Goal: Communication & Community: Answer question/provide support

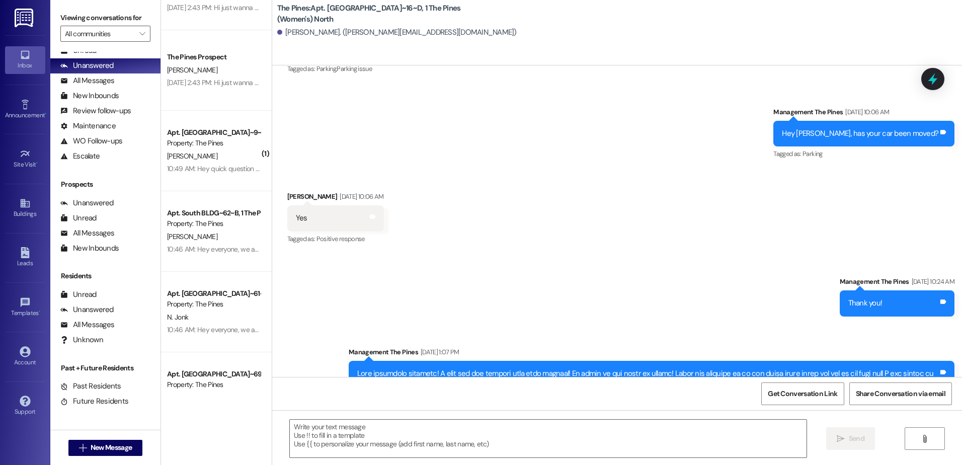
scroll to position [2516, 0]
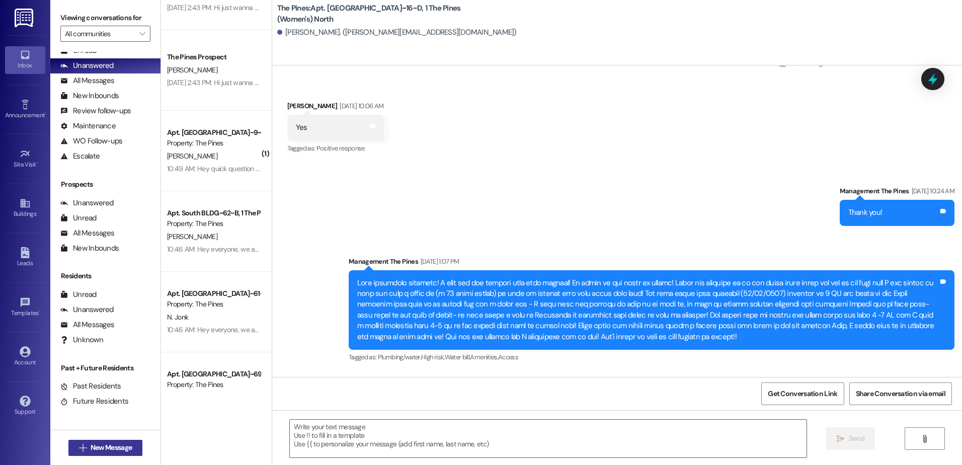
click at [107, 442] on button " New Message" at bounding box center [105, 448] width 74 height 16
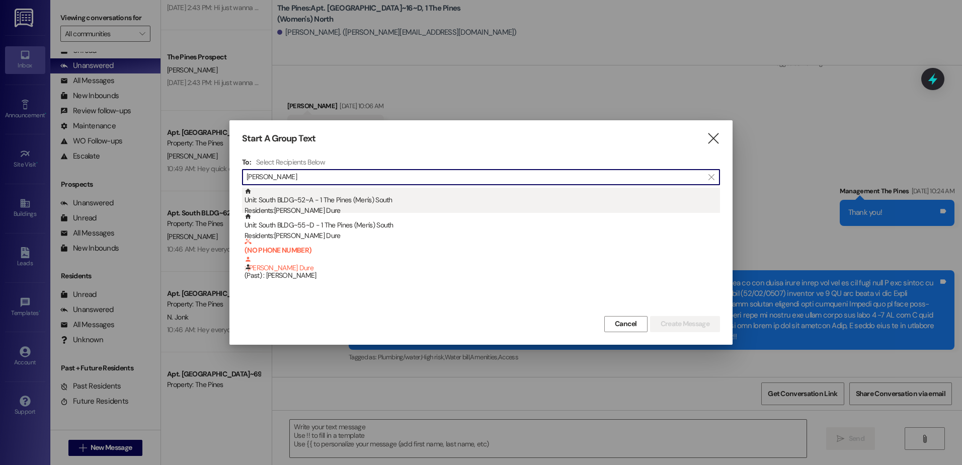
type input "klein"
click at [372, 200] on div "Unit: South BLDG~52~A - 1 The Pines (Men's) South Residents: Klein Dure" at bounding box center [483, 202] width 476 height 29
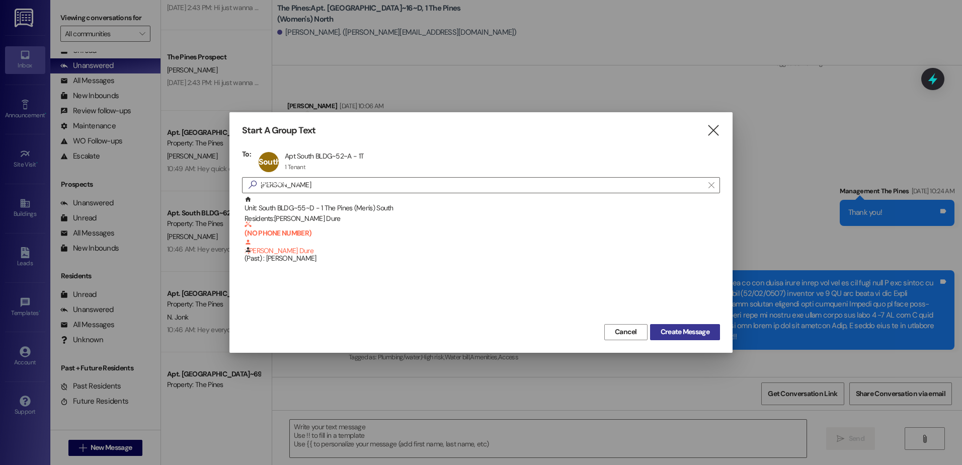
click at [683, 335] on span "Create Message" at bounding box center [685, 332] width 49 height 11
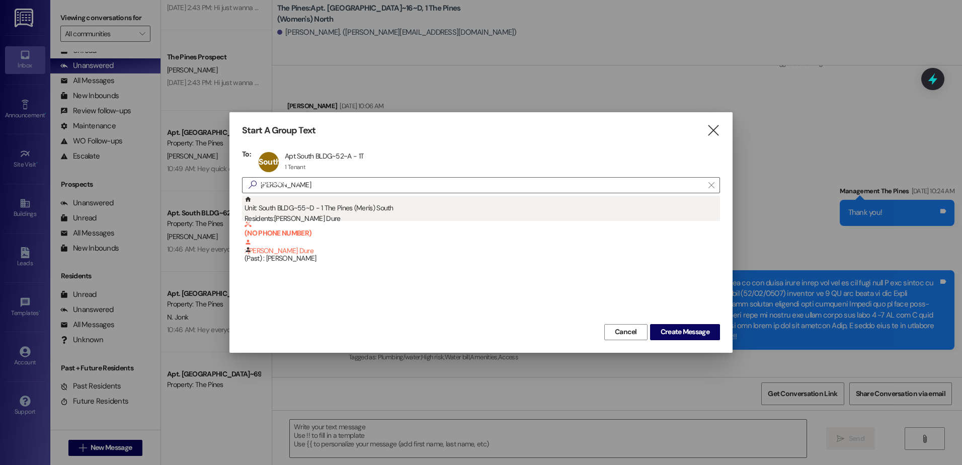
click at [290, 208] on div "Unit: South BLDG~55~D - 1 The Pines (Men's) South Residents: Klein Dure" at bounding box center [483, 210] width 476 height 29
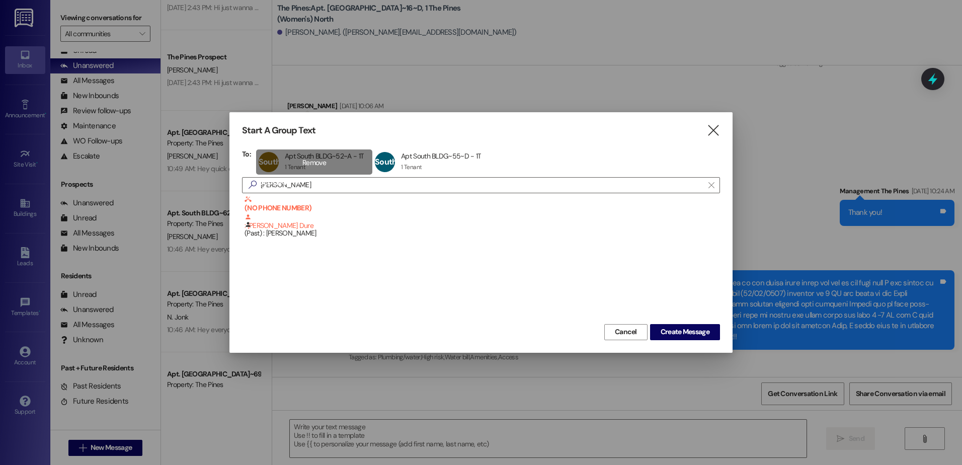
click at [336, 165] on div "South BLDG~52~A Apt South BLDG~52~A - 1T Apt South BLDG~52~A - 1T 1 Tenant 1 Te…" at bounding box center [314, 161] width 116 height 25
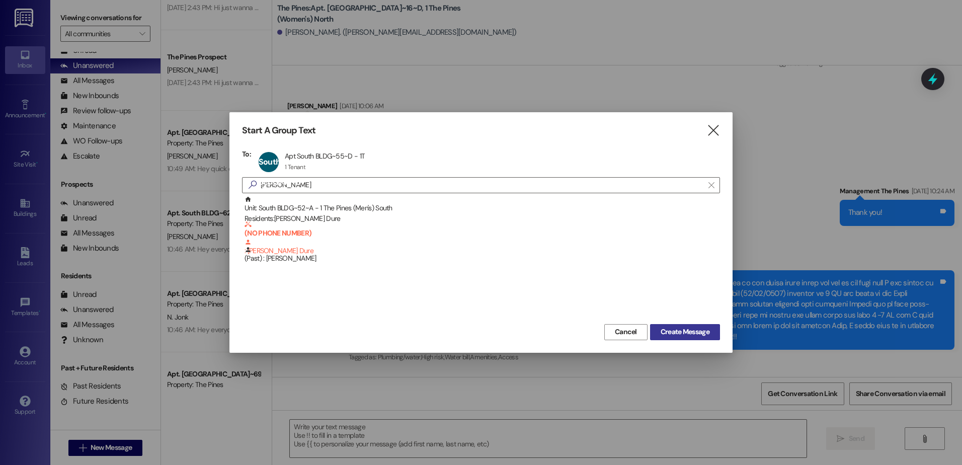
click at [681, 328] on span "Create Message" at bounding box center [685, 332] width 49 height 11
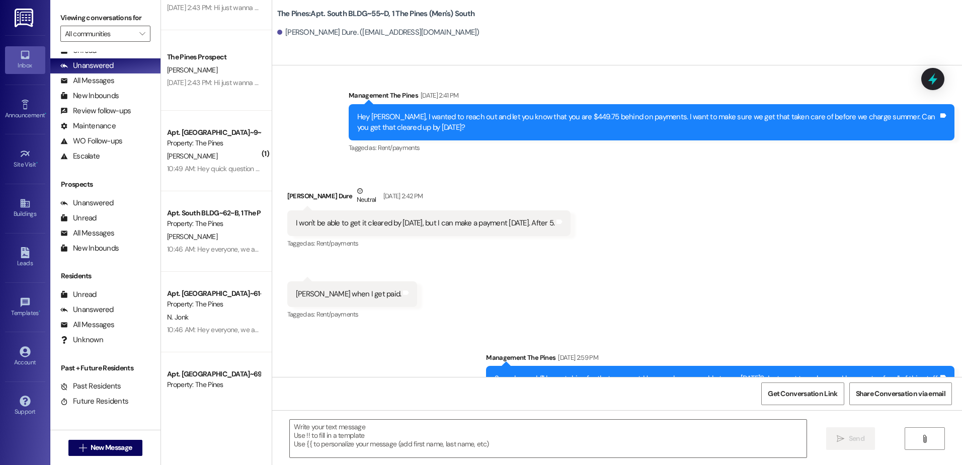
scroll to position [57478, 0]
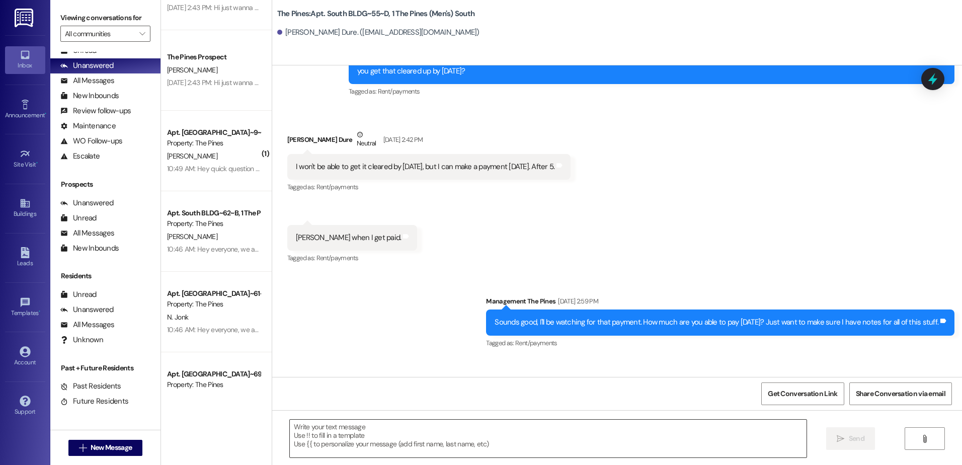
click at [440, 432] on textarea at bounding box center [548, 439] width 516 height 38
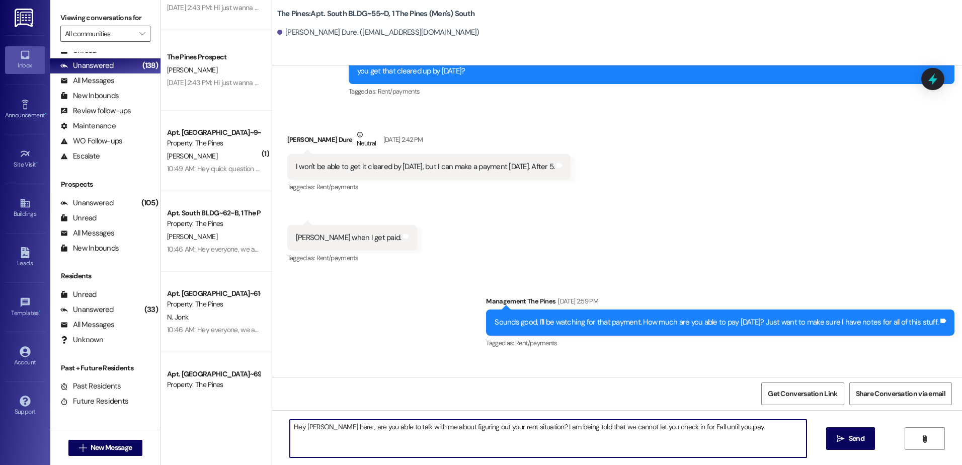
click at [752, 428] on textarea "Hey Klein, Andrew here , are you able to talk with me about figuring out your r…" at bounding box center [548, 439] width 516 height 38
type textarea "Hey Klein, Andrew here , are you able to talk with me about figuring out your r…"
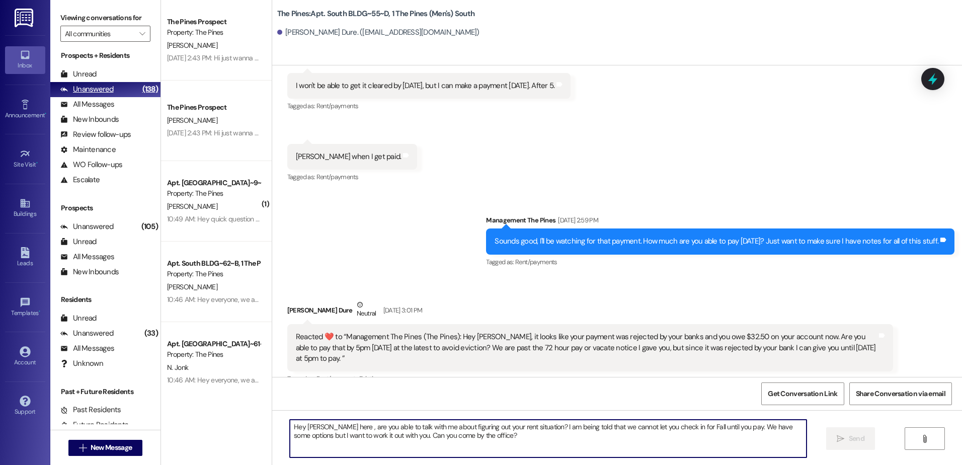
scroll to position [0, 0]
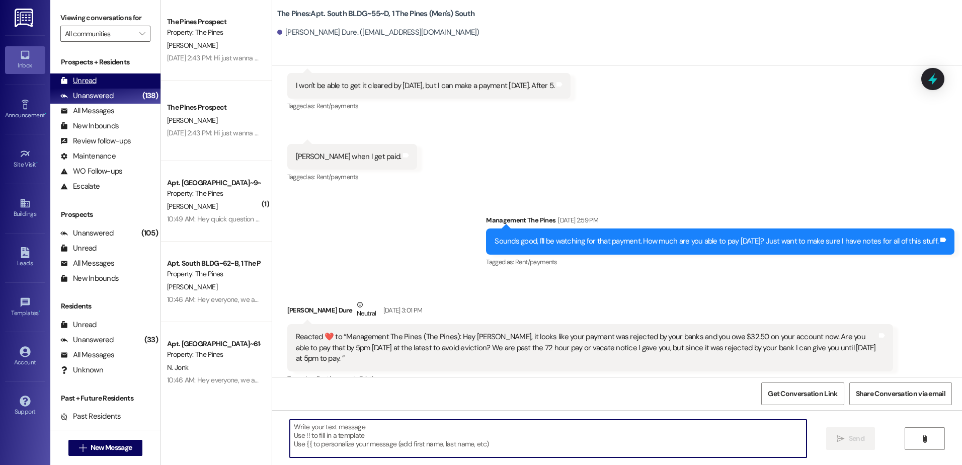
click at [83, 78] on div "Unread" at bounding box center [78, 80] width 36 height 11
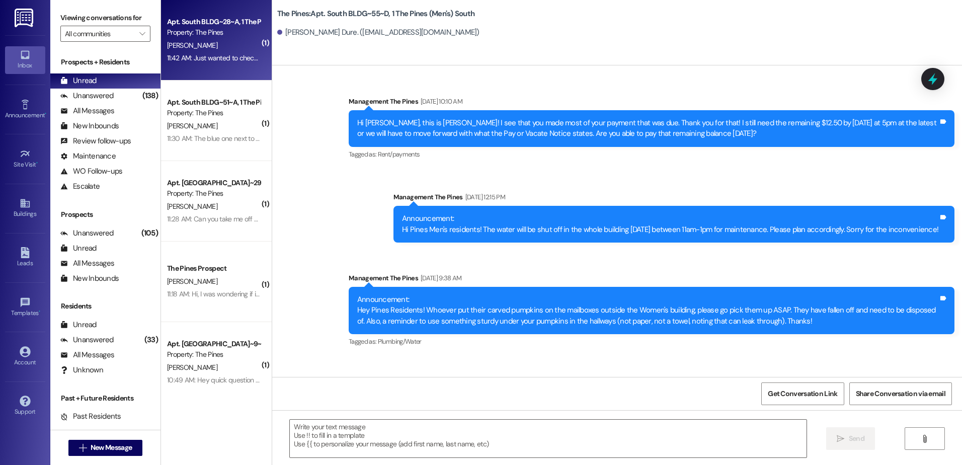
scroll to position [57372, 0]
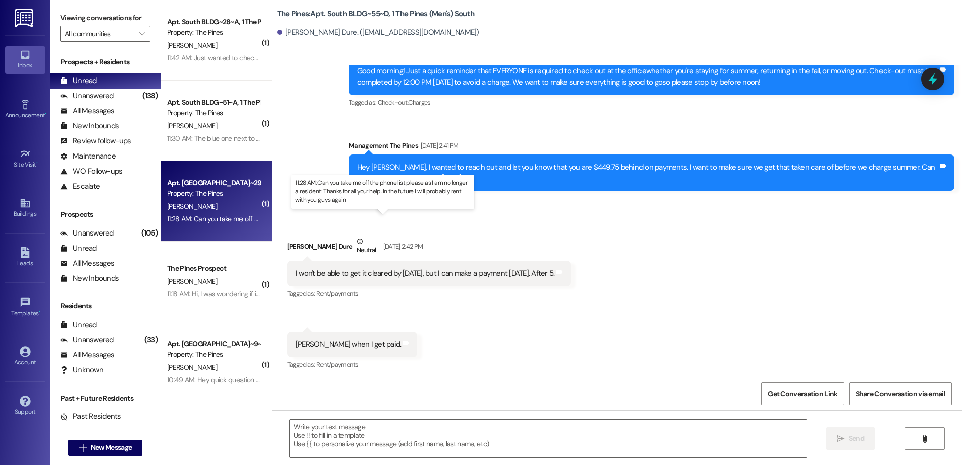
click at [194, 216] on div "11:28 AM: Can you take me off the phone list please as I am no longer a residen…" at bounding box center [393, 218] width 452 height 9
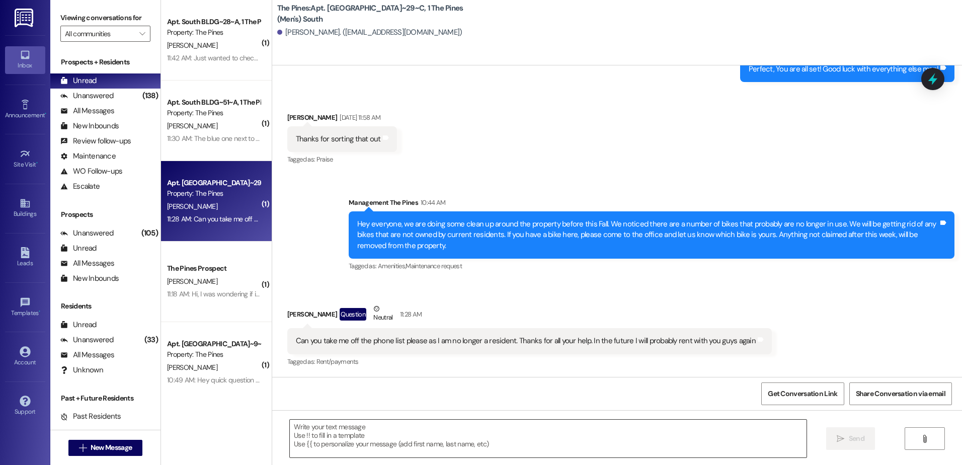
scroll to position [27215, 0]
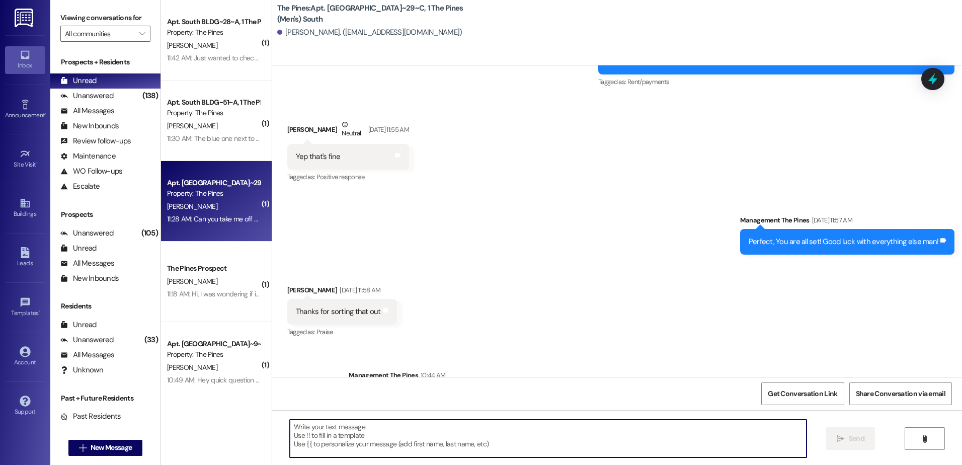
click at [362, 437] on textarea at bounding box center [548, 439] width 516 height 38
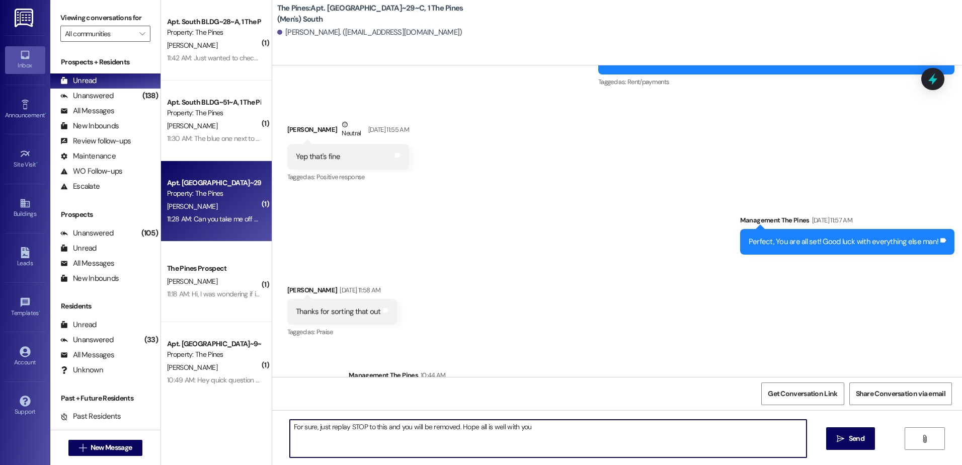
type textarea "For sure, just replay STOP to this and you will be removed. Hope all is well wi…"
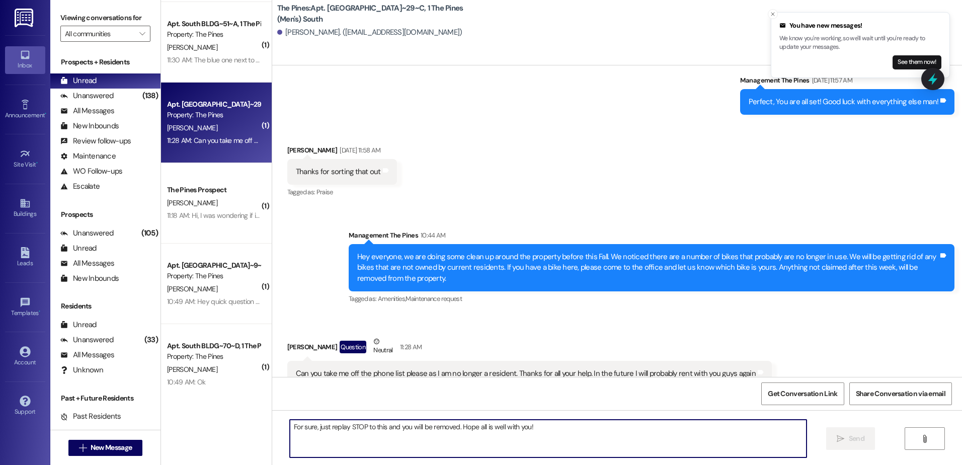
scroll to position [0, 0]
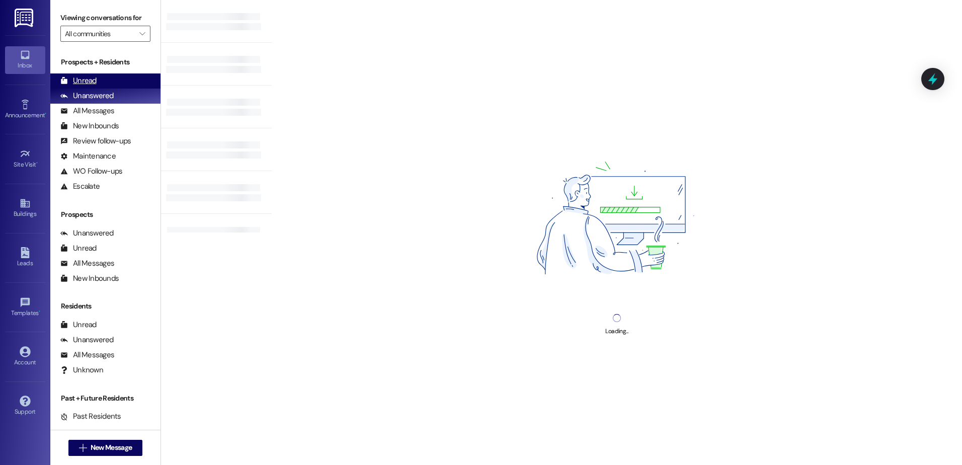
click at [86, 80] on div "Unread" at bounding box center [78, 80] width 36 height 11
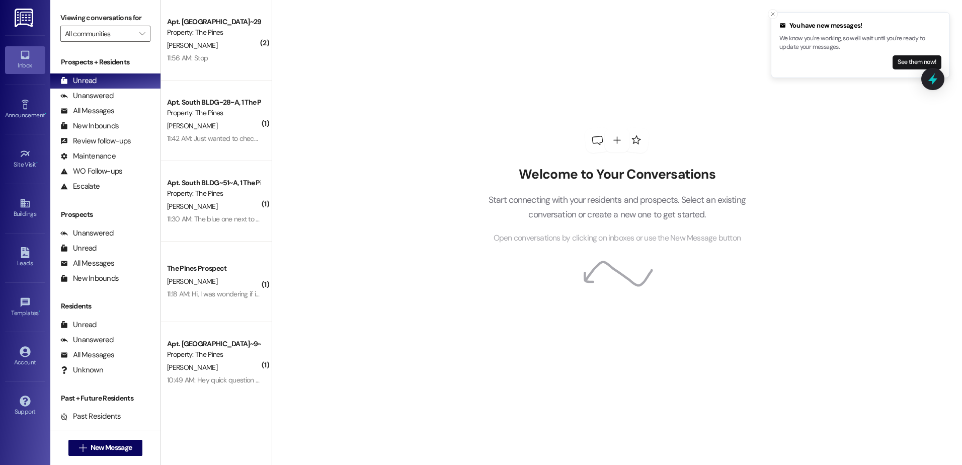
click at [192, 59] on div "11:56 AM: Stop 11:56 AM: Stop" at bounding box center [187, 57] width 41 height 9
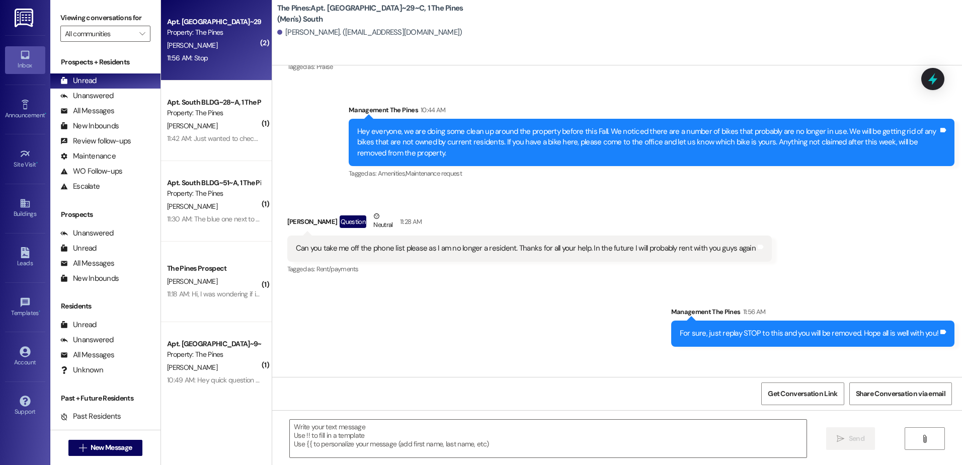
scroll to position [27497, 0]
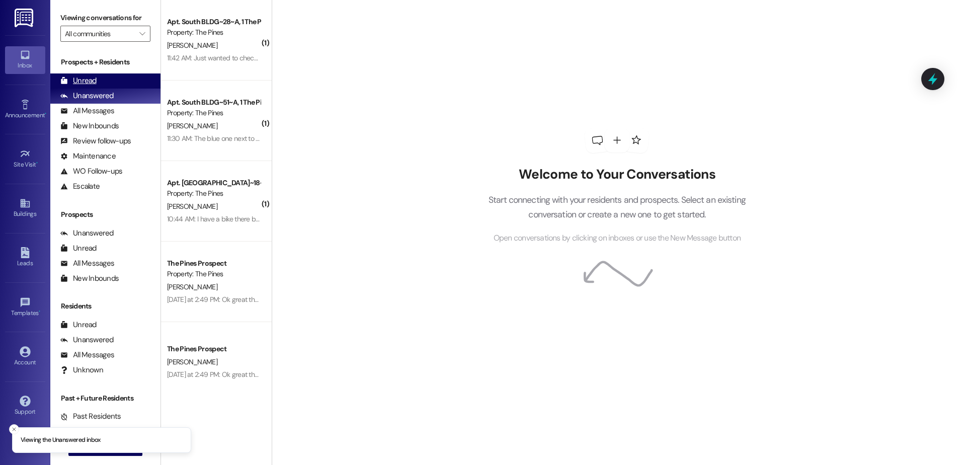
click at [118, 73] on div "Unread (0)" at bounding box center [105, 80] width 110 height 15
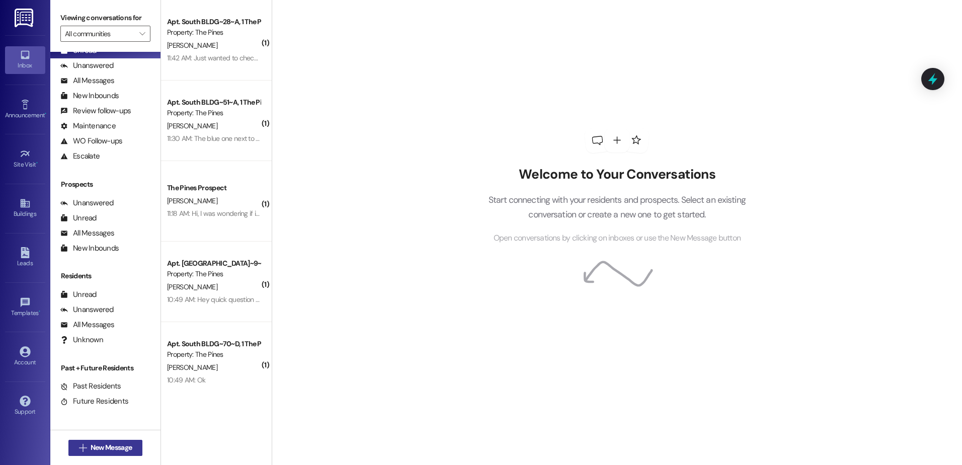
click at [91, 450] on span "New Message" at bounding box center [111, 447] width 41 height 11
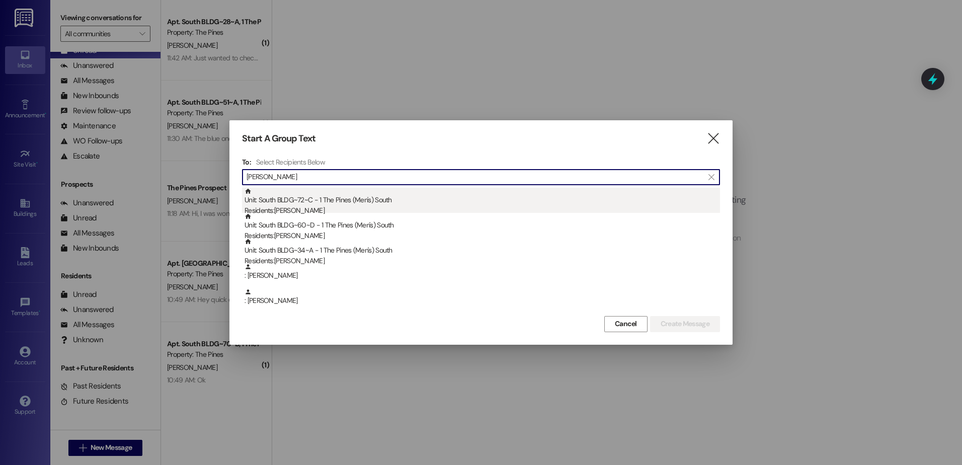
type input "[PERSON_NAME]"
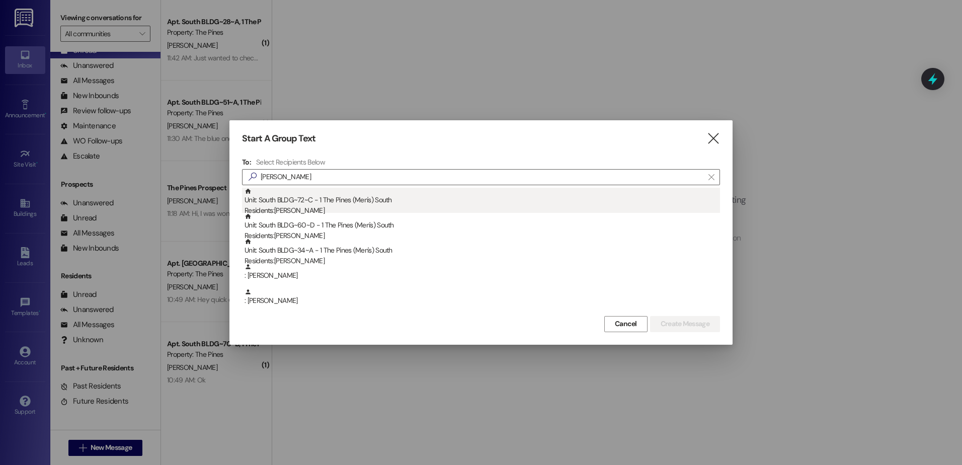
click at [337, 207] on div "Residents: [PERSON_NAME]" at bounding box center [483, 210] width 476 height 11
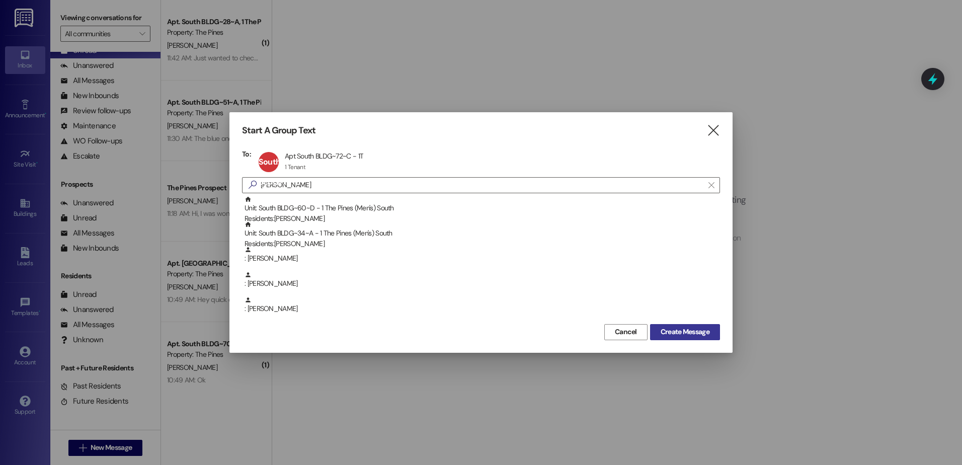
click at [676, 329] on span "Create Message" at bounding box center [685, 332] width 49 height 11
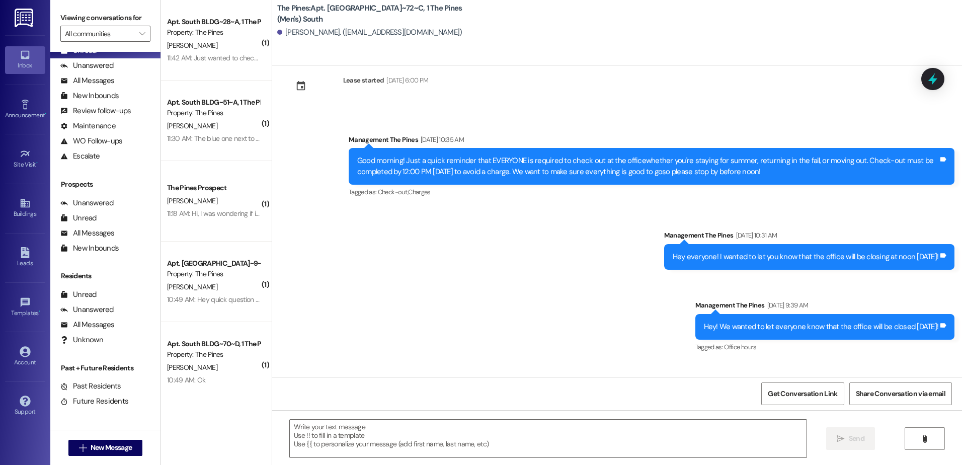
scroll to position [49241, 0]
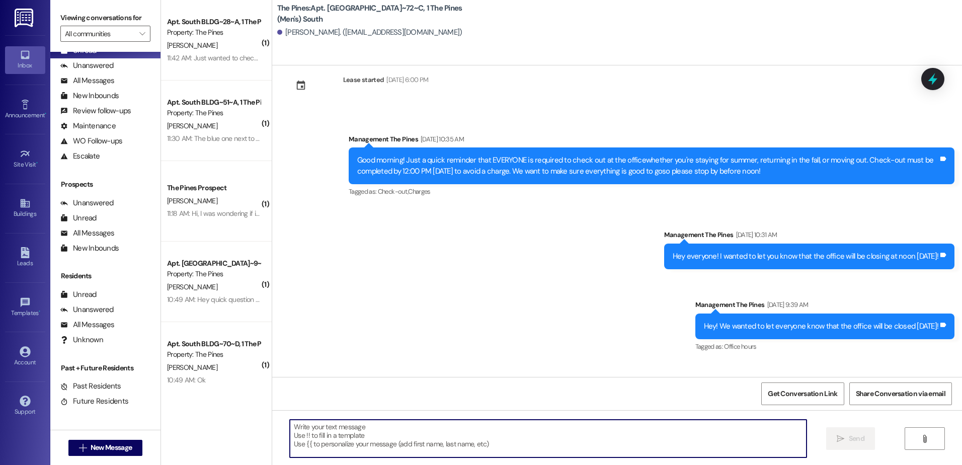
click at [374, 435] on textarea at bounding box center [548, 439] width 516 height 38
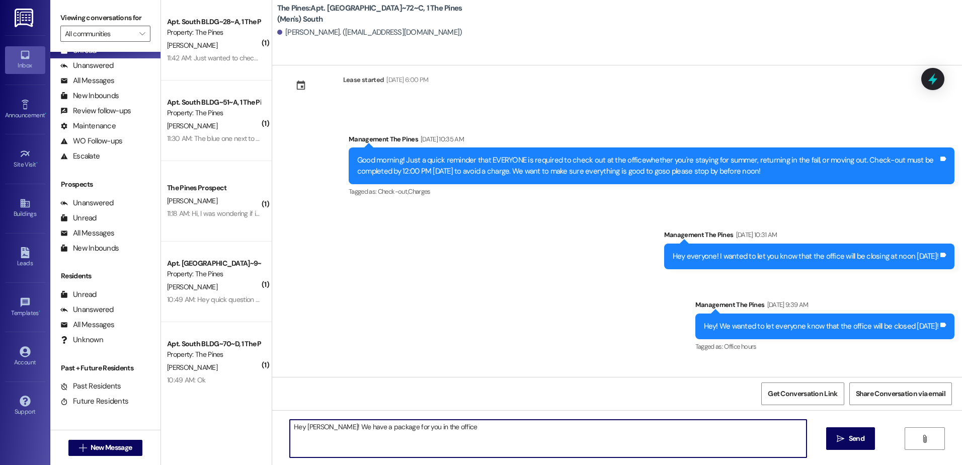
type textarea "Hey [PERSON_NAME]! We have a package for you in the office!"
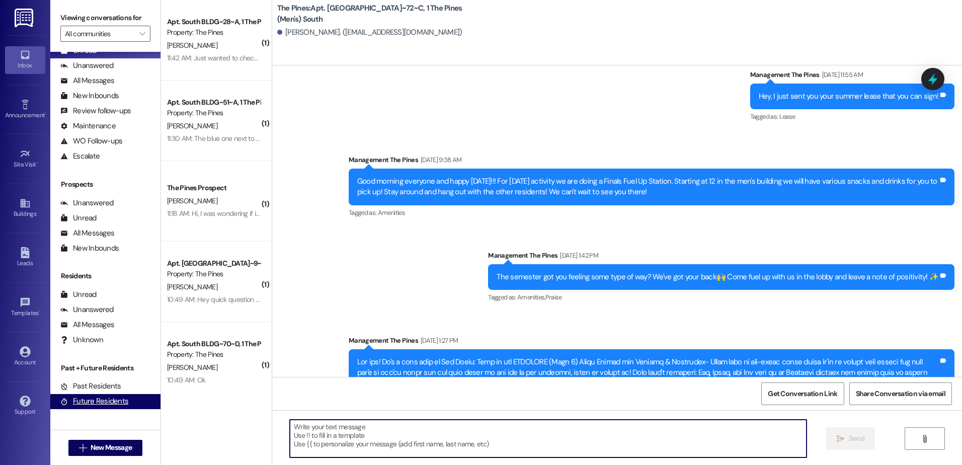
scroll to position [47261, 0]
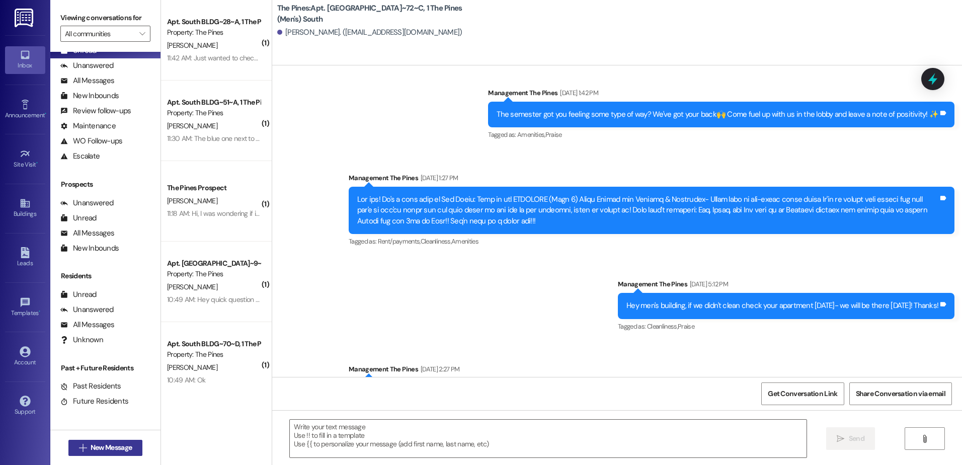
click at [91, 441] on button " New Message" at bounding box center [105, 448] width 74 height 16
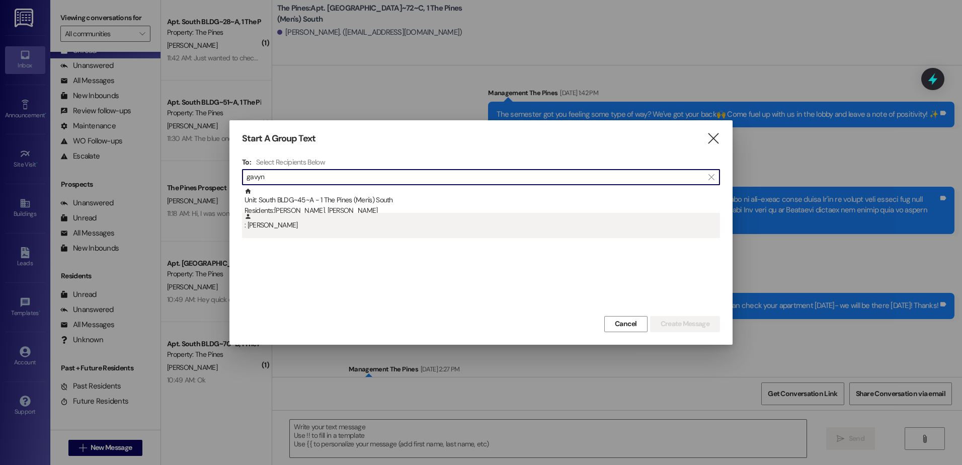
type input "gavyn"
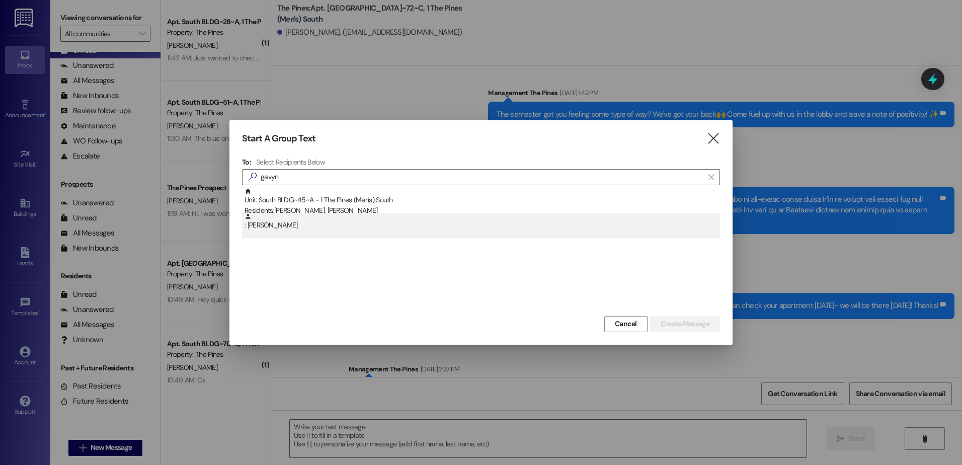
click at [314, 231] on div ": [PERSON_NAME]" at bounding box center [481, 225] width 478 height 25
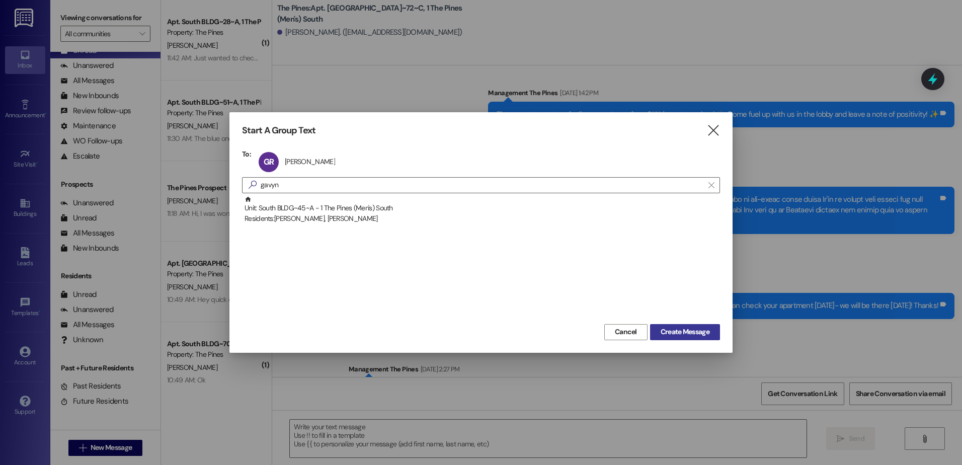
click at [676, 337] on span "Create Message" at bounding box center [685, 332] width 49 height 11
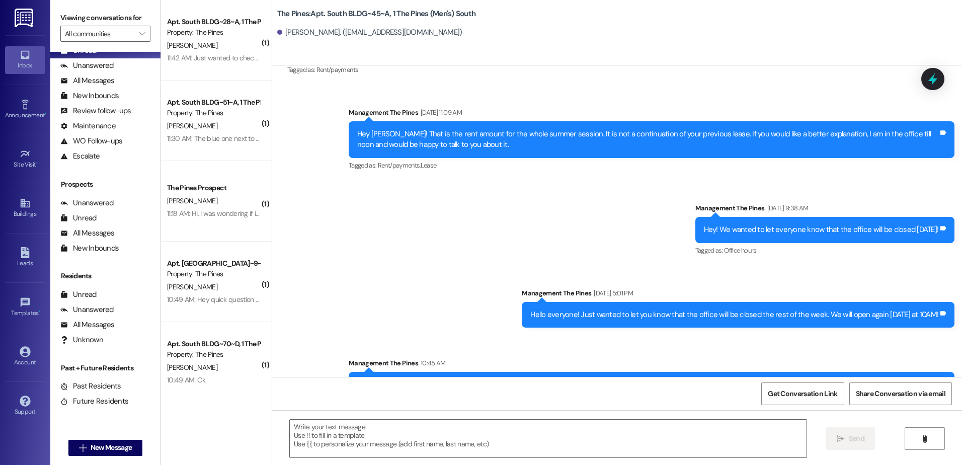
scroll to position [24048, 0]
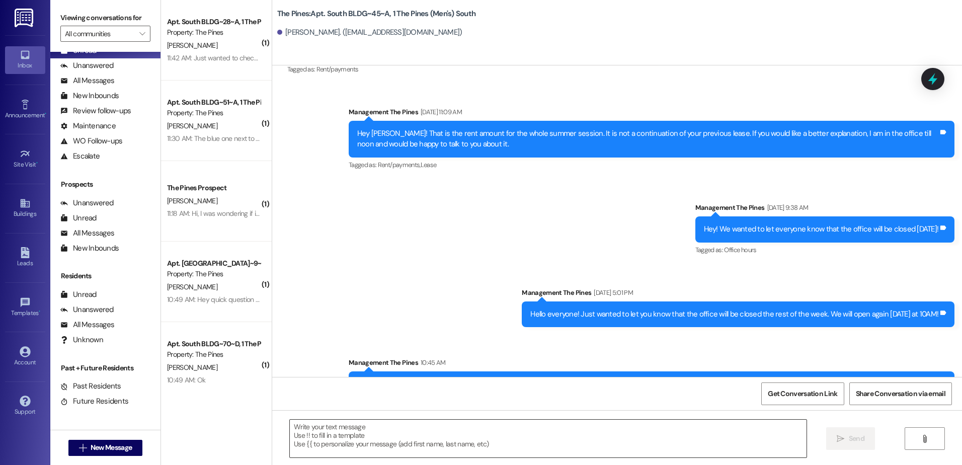
click at [408, 431] on textarea at bounding box center [548, 439] width 516 height 38
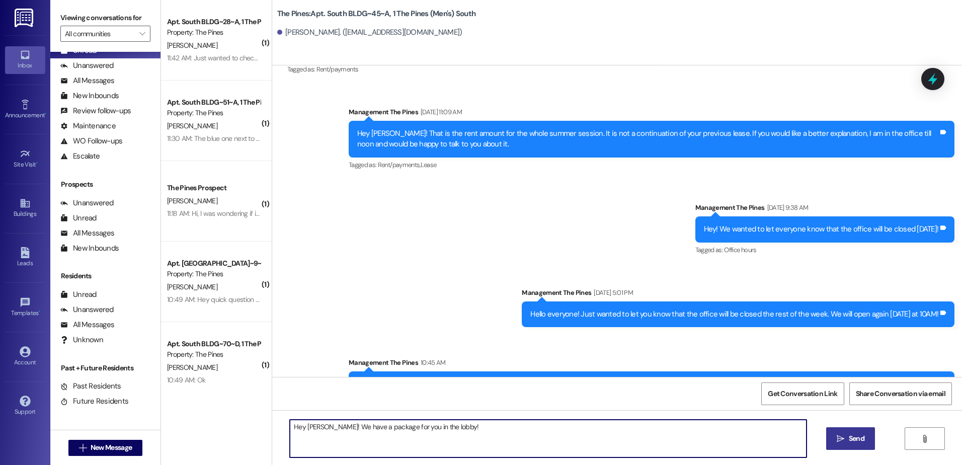
type textarea "Hey [PERSON_NAME]! We have a package for you in the lobby!"
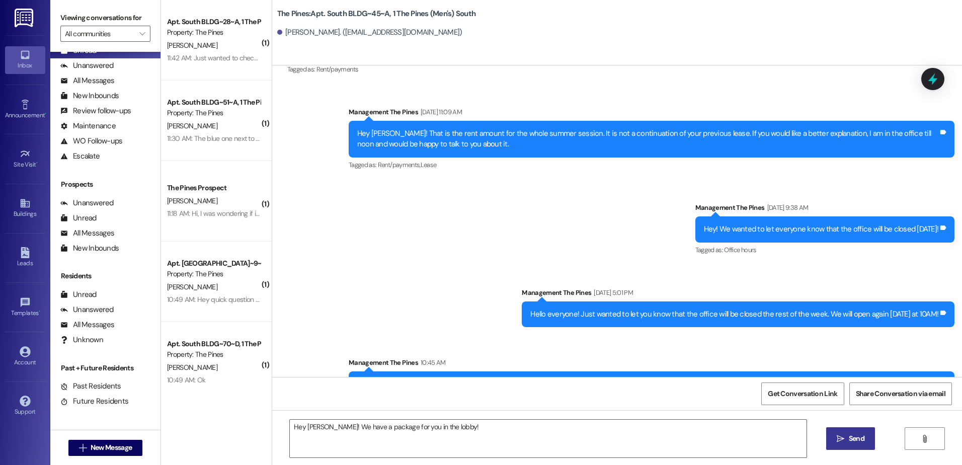
click at [837, 437] on icon "" at bounding box center [841, 439] width 8 height 8
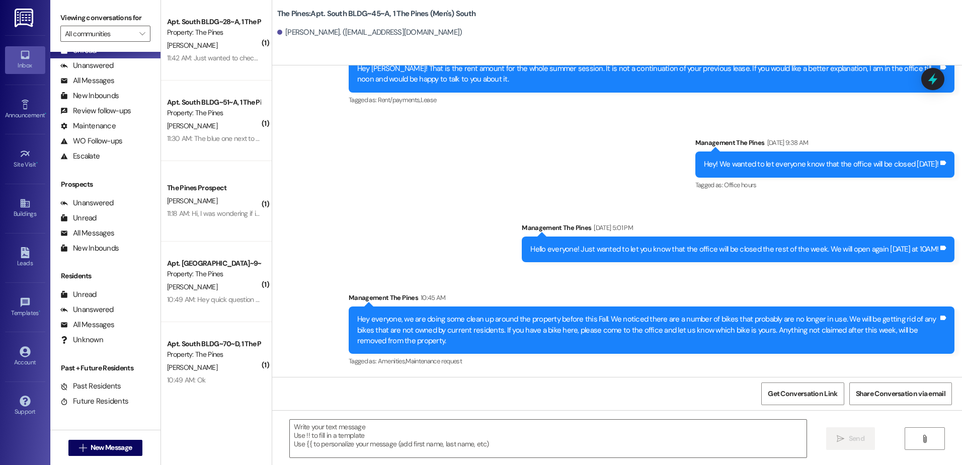
scroll to position [24119, 0]
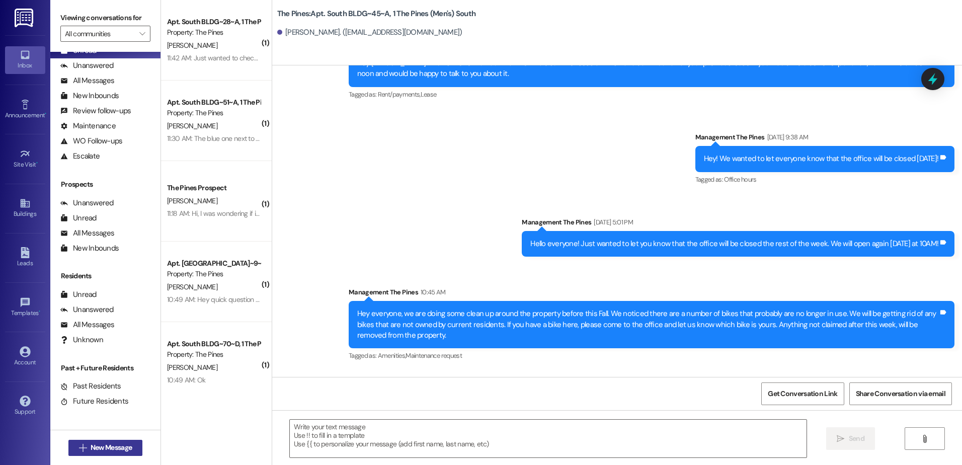
click at [91, 444] on span "New Message" at bounding box center [111, 447] width 41 height 11
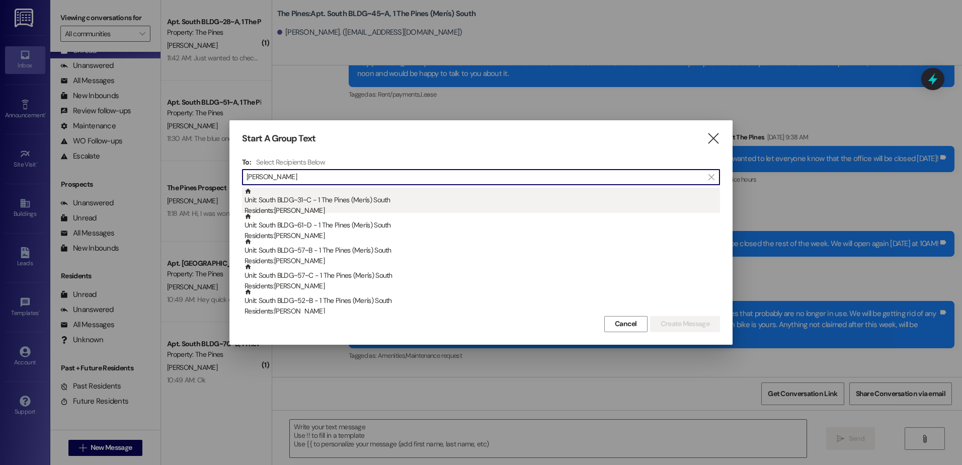
type input "[PERSON_NAME]"
click at [333, 194] on div "Unit: [GEOGRAPHIC_DATA]~31~C - 1 The Pines (Men's) [DEMOGRAPHIC_DATA] Residents…" at bounding box center [483, 202] width 476 height 29
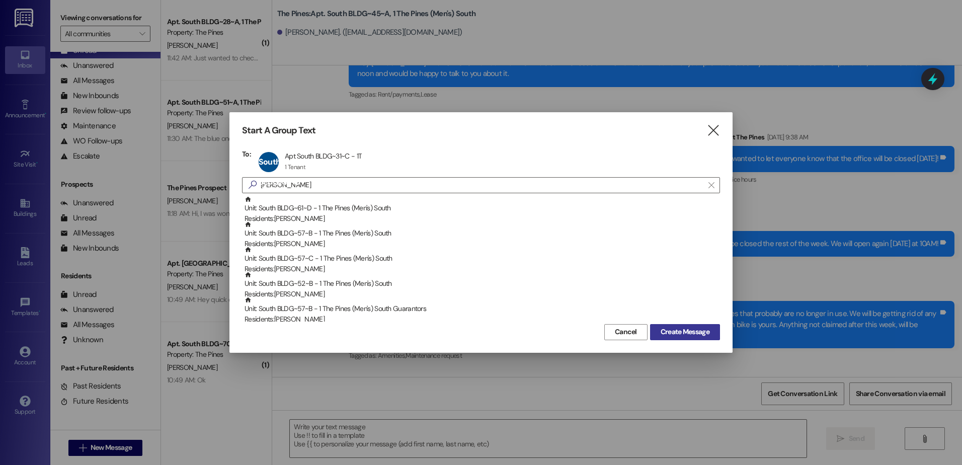
click at [685, 330] on span "Create Message" at bounding box center [685, 332] width 49 height 11
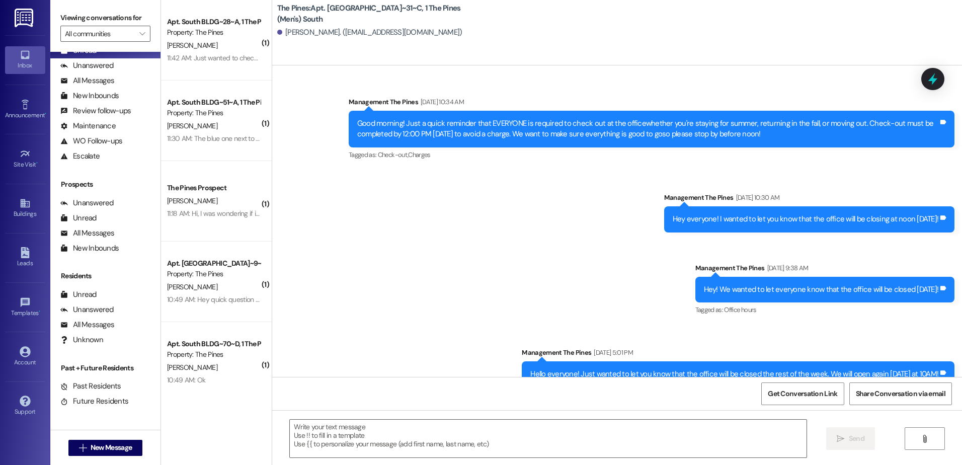
scroll to position [23767, 0]
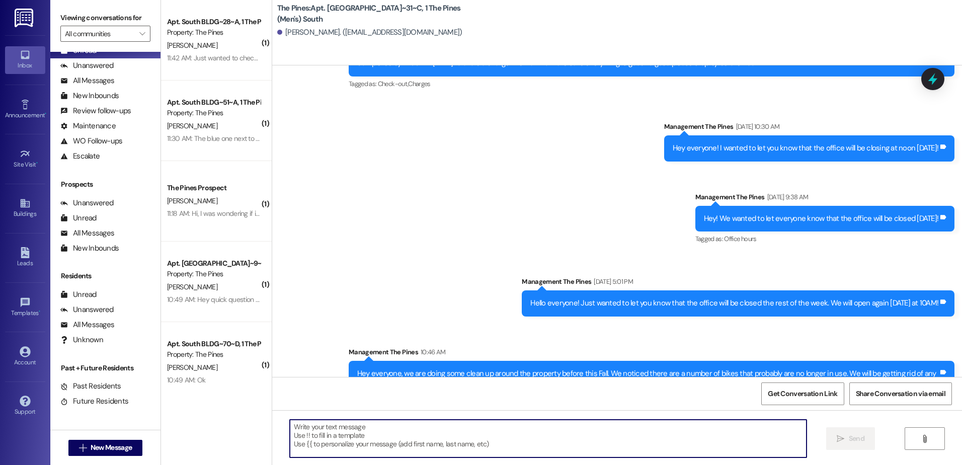
click at [513, 449] on textarea at bounding box center [548, 439] width 516 height 38
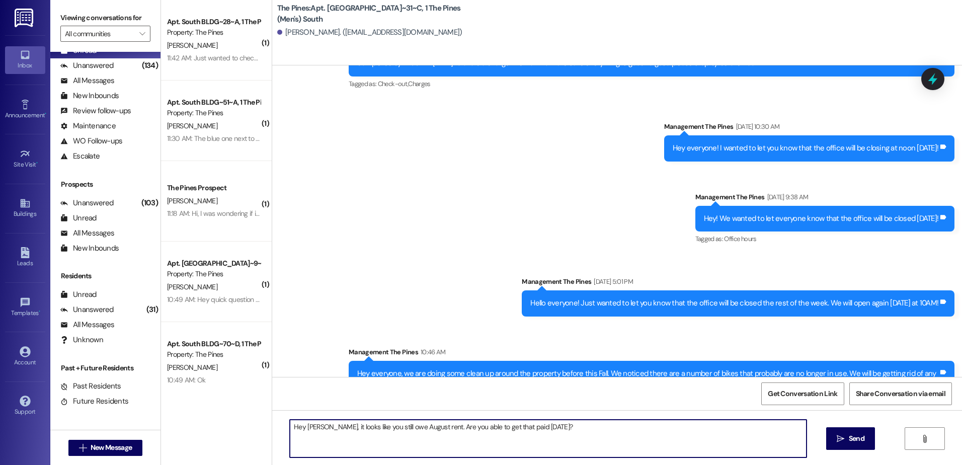
drag, startPoint x: 546, startPoint y: 427, endPoint x: 234, endPoint y: 416, distance: 312.7
click at [234, 416] on div "( 1 ) Apt. South BLDG~28~A, 1 The Pines (Men's) South Property: The Pines [PERS…" at bounding box center [561, 232] width 801 height 465
click at [553, 424] on textarea "Hey [PERSON_NAME], it looks like you still owe August rent. Are you able to get…" at bounding box center [548, 439] width 516 height 38
click at [551, 434] on textarea "Hey [PERSON_NAME], it looks like you still owe August rent. Are you able to get…" at bounding box center [548, 439] width 516 height 38
drag, startPoint x: 716, startPoint y: 424, endPoint x: 243, endPoint y: 467, distance: 475.0
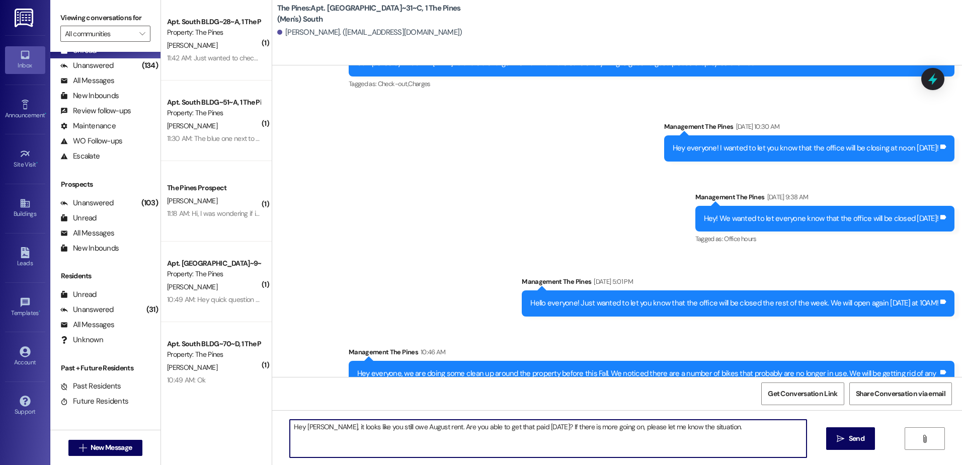
click at [243, 465] on html "Inbox Go to Inbox Announcement • Send A Text Announcement Site Visit • Go to Si…" at bounding box center [481, 232] width 962 height 465
type textarea "Hey [PERSON_NAME], it looks like you still owe August rent. Are you able to get…"
click at [847, 435] on span "Send" at bounding box center [857, 438] width 20 height 11
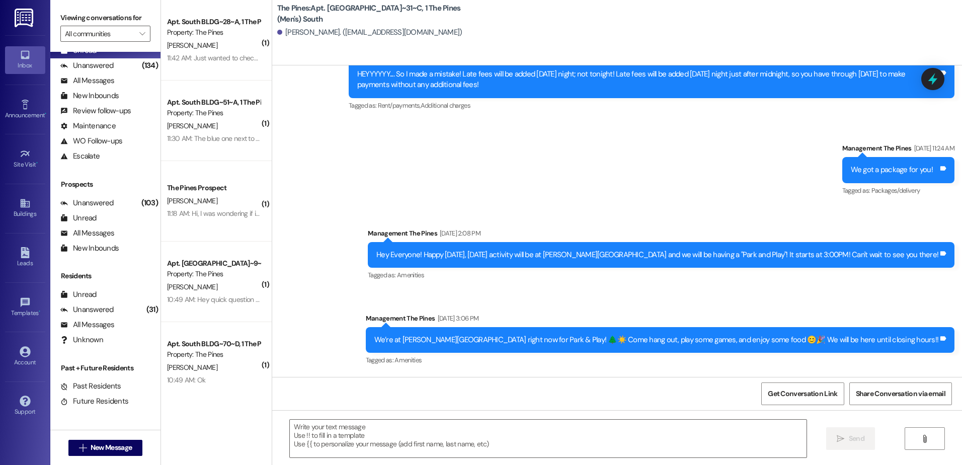
scroll to position [20809, 0]
